Goal: Browse casually

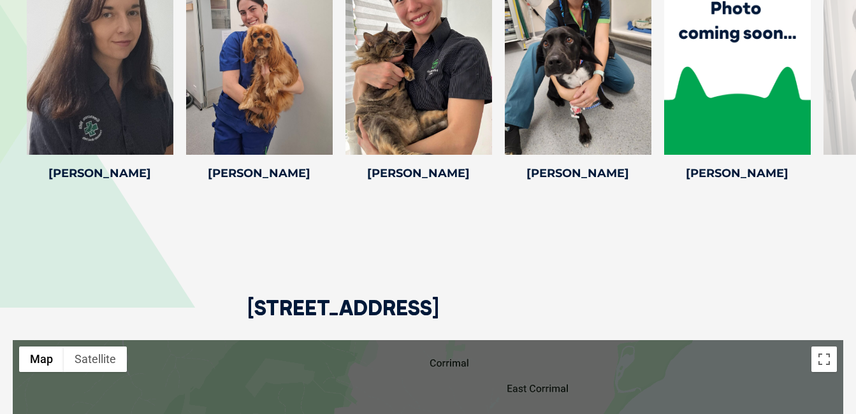
scroll to position [2741, 0]
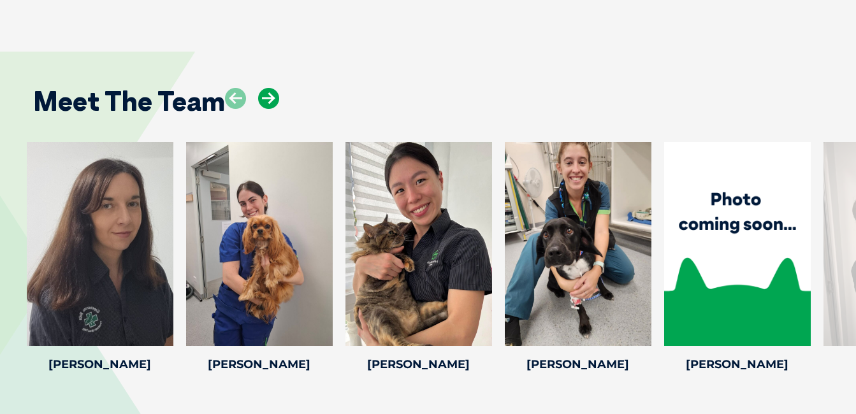
click at [265, 94] on icon at bounding box center [268, 98] width 21 height 21
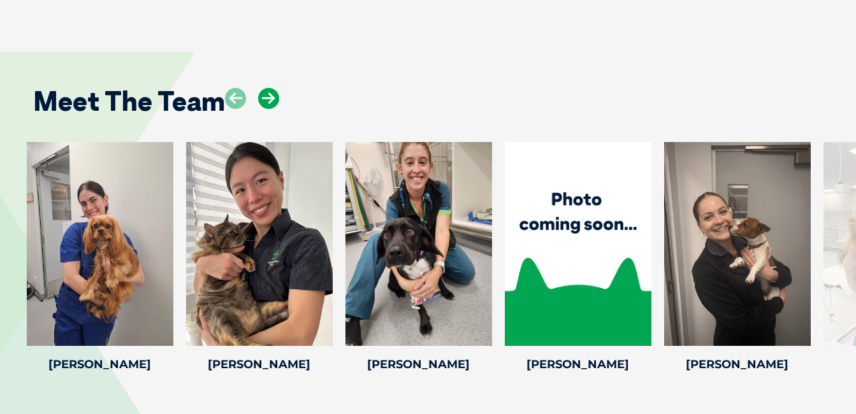
click at [265, 94] on icon at bounding box center [268, 98] width 21 height 21
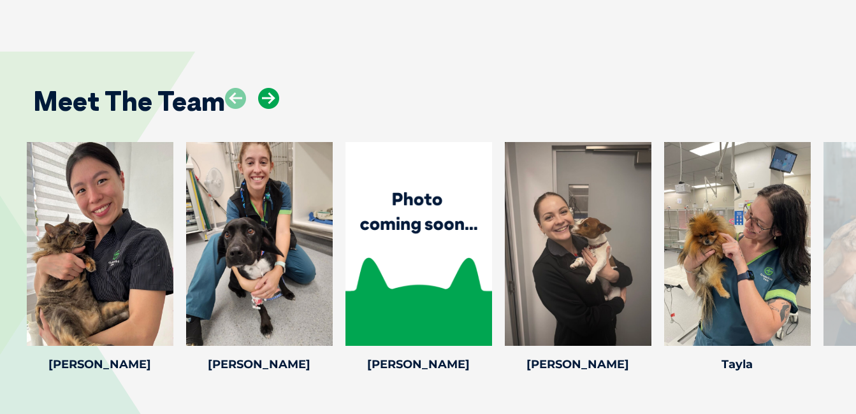
click at [265, 94] on icon at bounding box center [268, 98] width 21 height 21
